Goal: Task Accomplishment & Management: Use online tool/utility

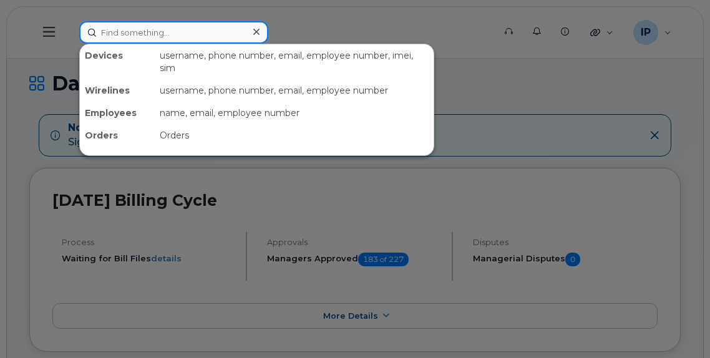
click at [144, 26] on input at bounding box center [173, 32] width 189 height 22
paste input "780/293-1217"
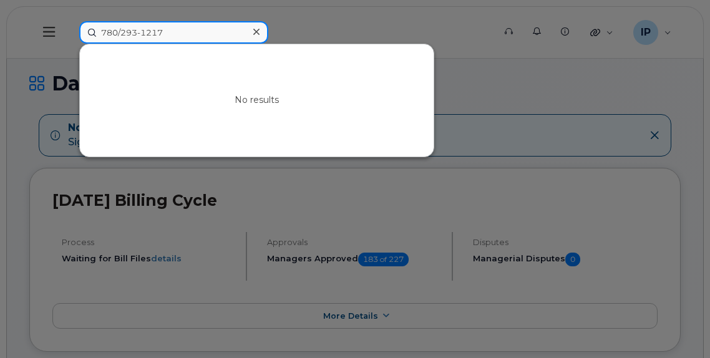
click at [122, 31] on input "780/293-1217" at bounding box center [173, 32] width 189 height 22
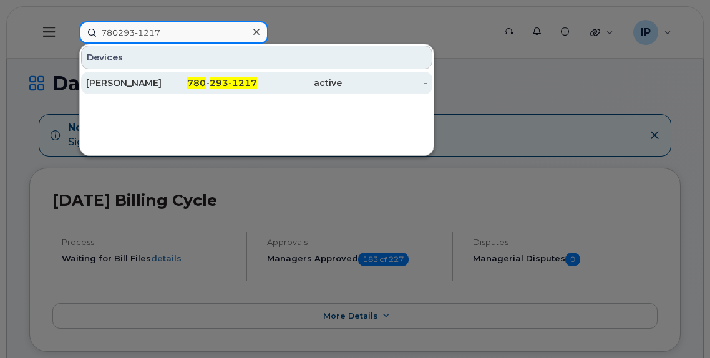
type input "780293-1217"
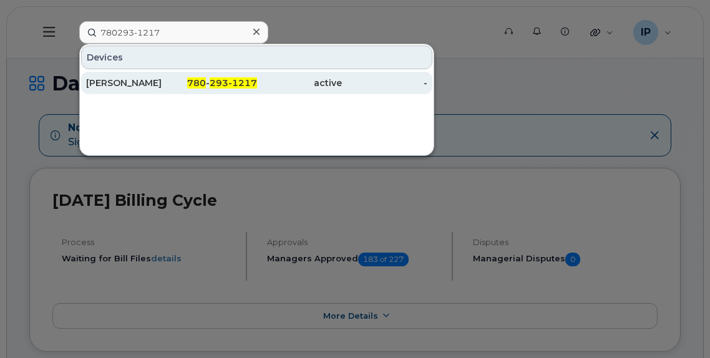
click at [252, 83] on span "293-1217" at bounding box center [233, 82] width 47 height 11
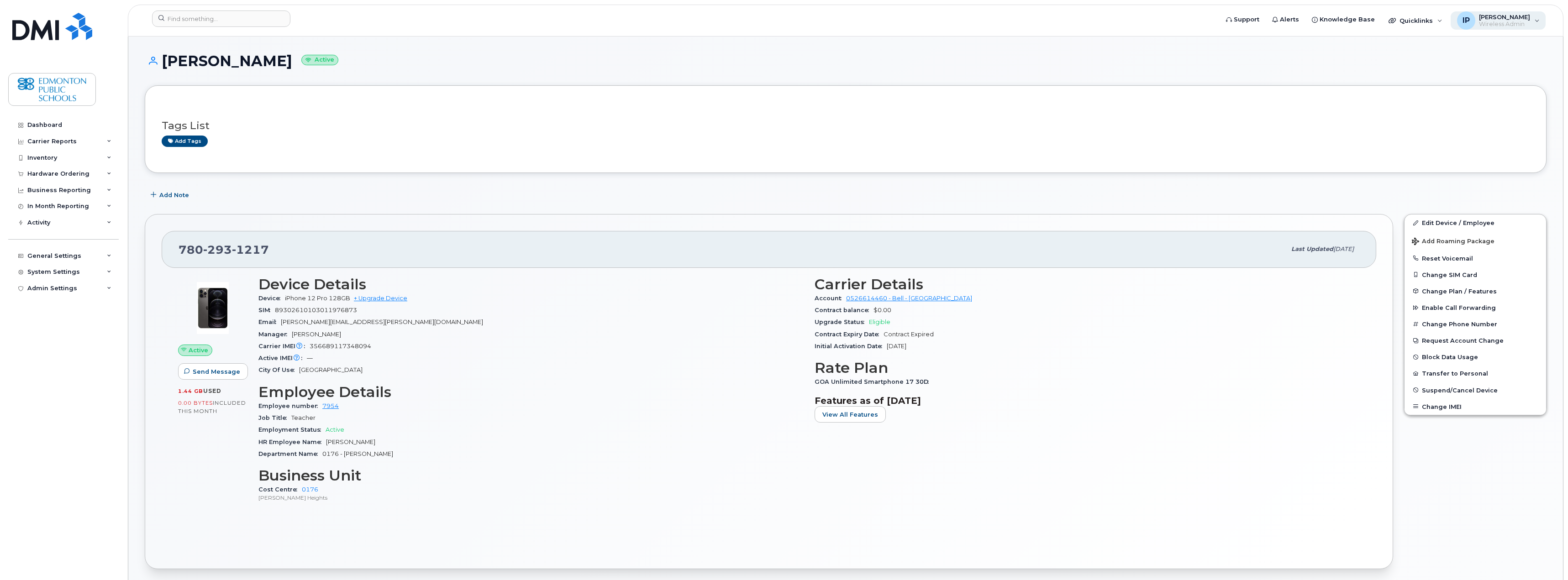
click at [519, 20] on span "[PERSON_NAME]" at bounding box center [1504, 17] width 51 height 7
click at [519, 91] on div "Sign out" at bounding box center [1479, 91] width 132 height 17
